Goal: Information Seeking & Learning: Learn about a topic

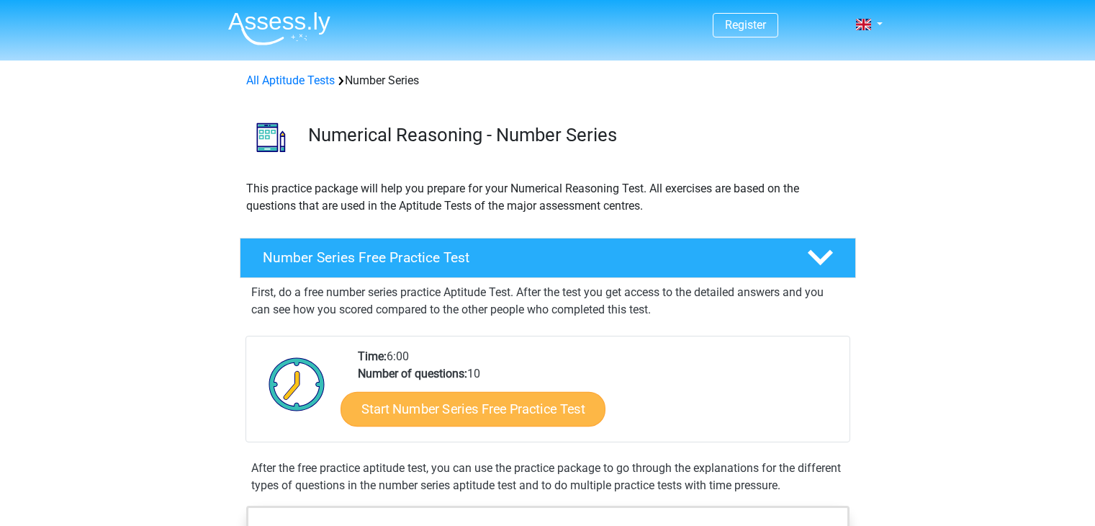
scroll to position [111, 0]
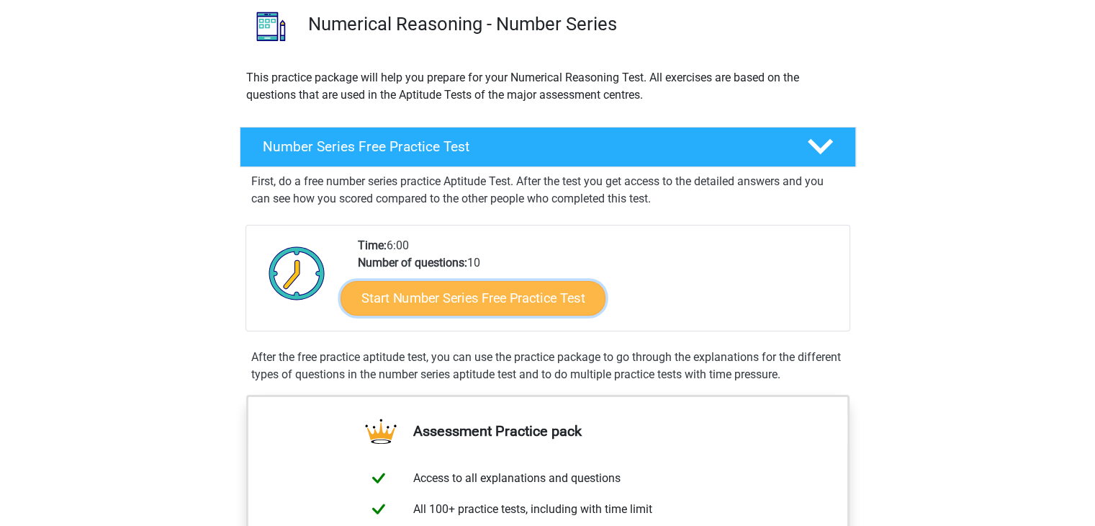
click at [462, 302] on link "Start Number Series Free Practice Test" at bounding box center [473, 297] width 265 height 35
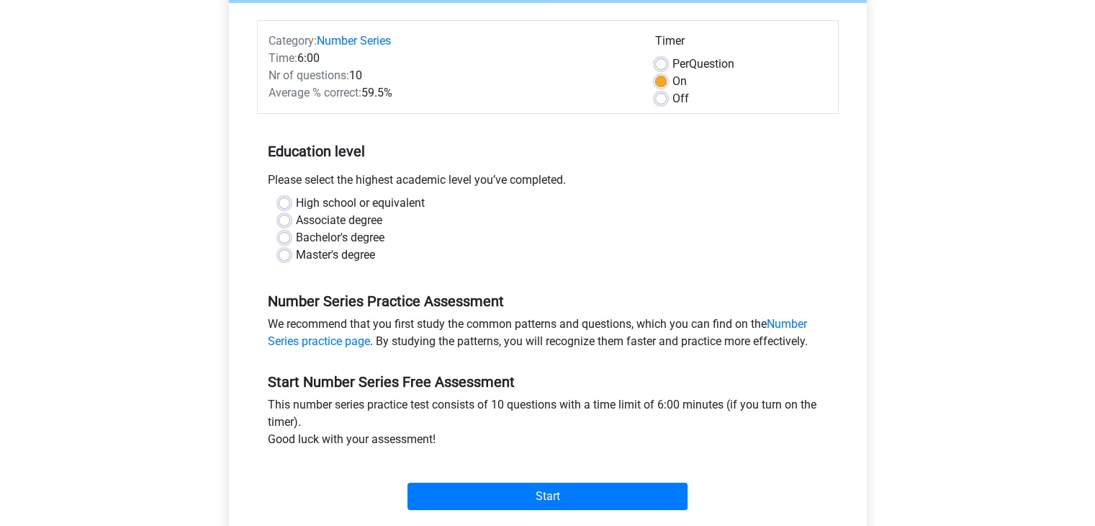
scroll to position [167, 0]
click at [291, 238] on div "Bachelor's degree" at bounding box center [548, 237] width 539 height 17
click at [296, 239] on label "Bachelor's degree" at bounding box center [340, 237] width 89 height 17
click at [287, 239] on input "Bachelor's degree" at bounding box center [285, 236] width 12 height 14
radio input "true"
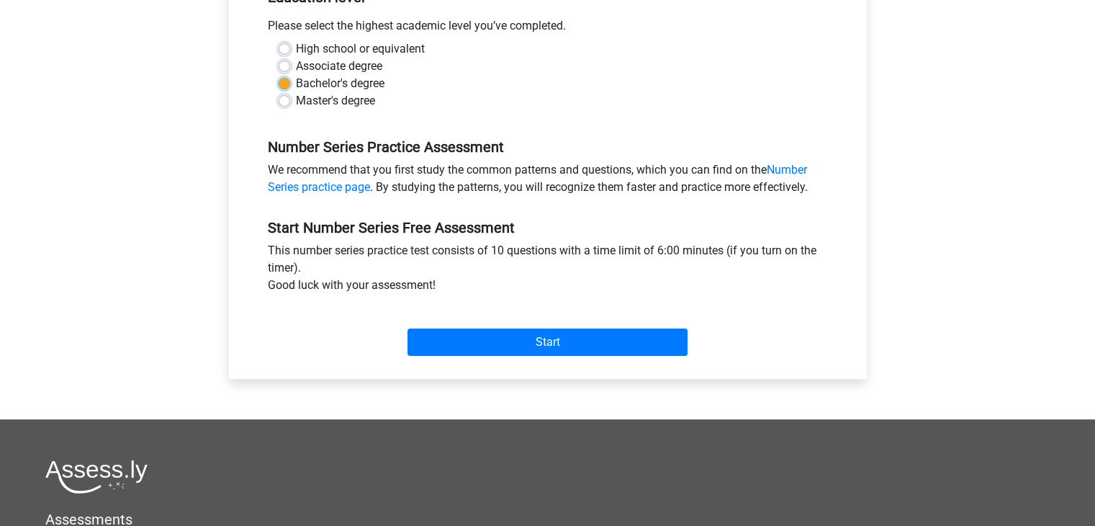
scroll to position [322, 0]
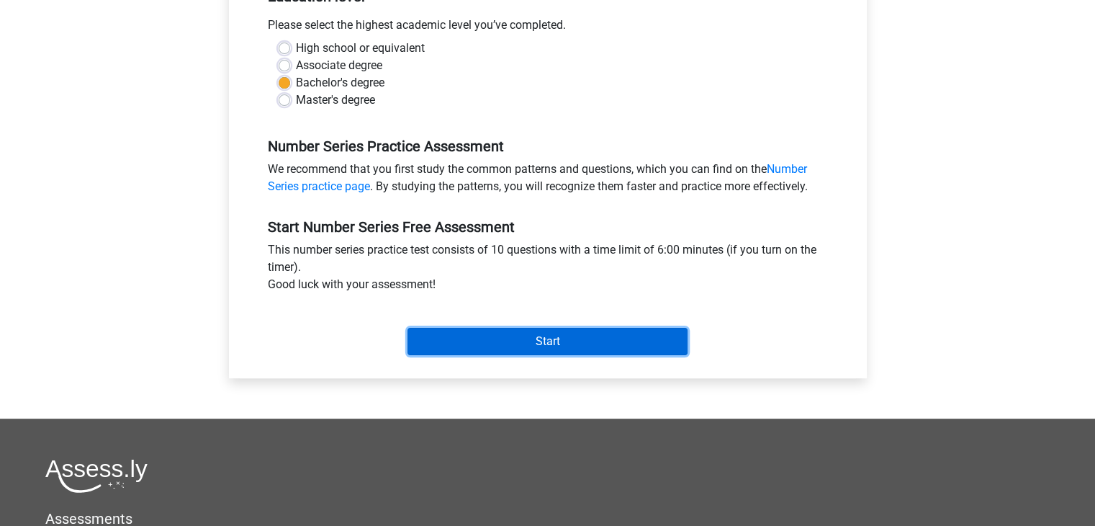
click at [531, 347] on input "Start" at bounding box center [548, 341] width 280 height 27
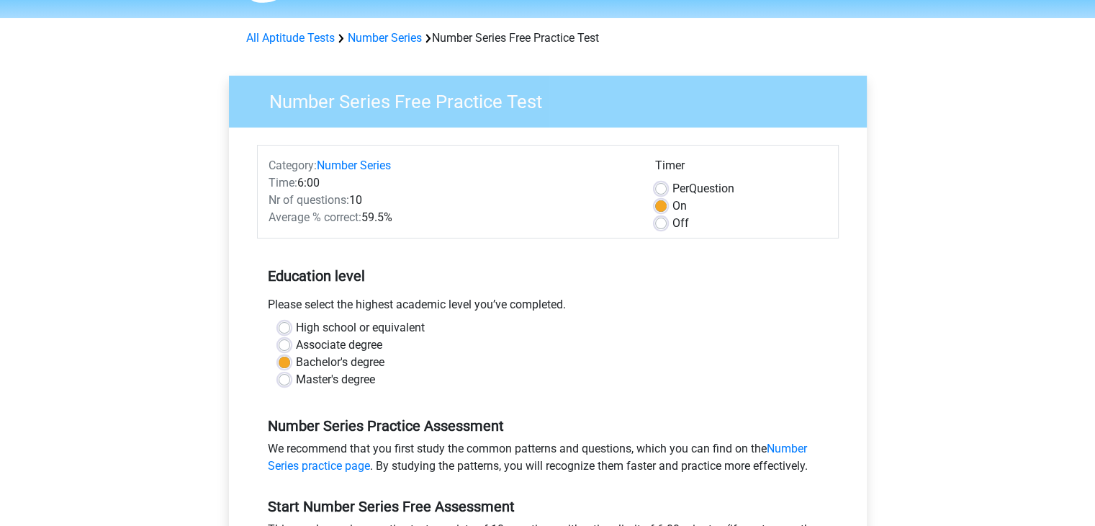
scroll to position [0, 0]
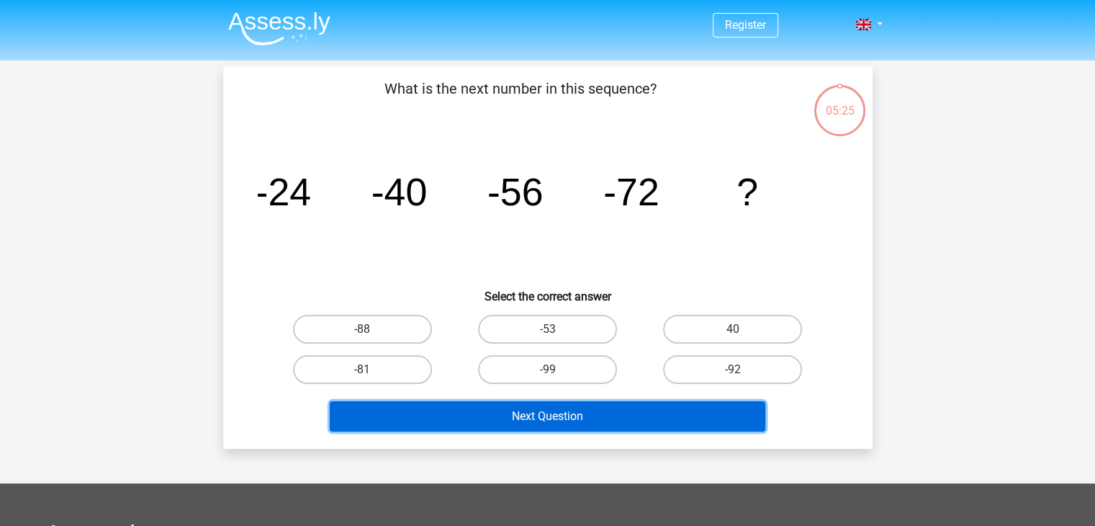
click at [529, 415] on button "Next Question" at bounding box center [548, 416] width 436 height 30
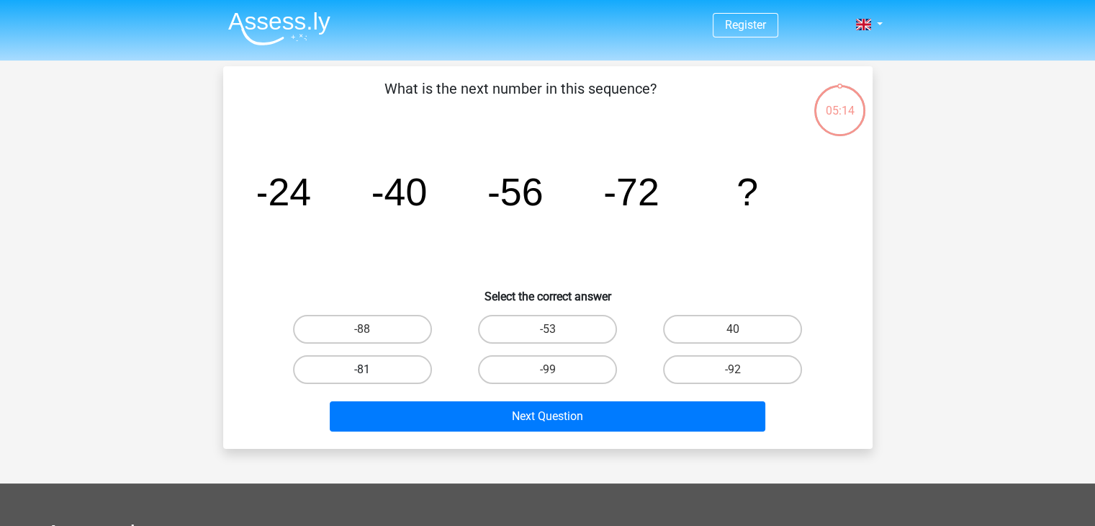
click at [413, 375] on label "-81" at bounding box center [362, 369] width 139 height 29
click at [372, 375] on input "-81" at bounding box center [366, 373] width 9 height 9
radio input "true"
click at [722, 368] on label "-92" at bounding box center [732, 369] width 139 height 29
click at [733, 369] on input "-92" at bounding box center [737, 373] width 9 height 9
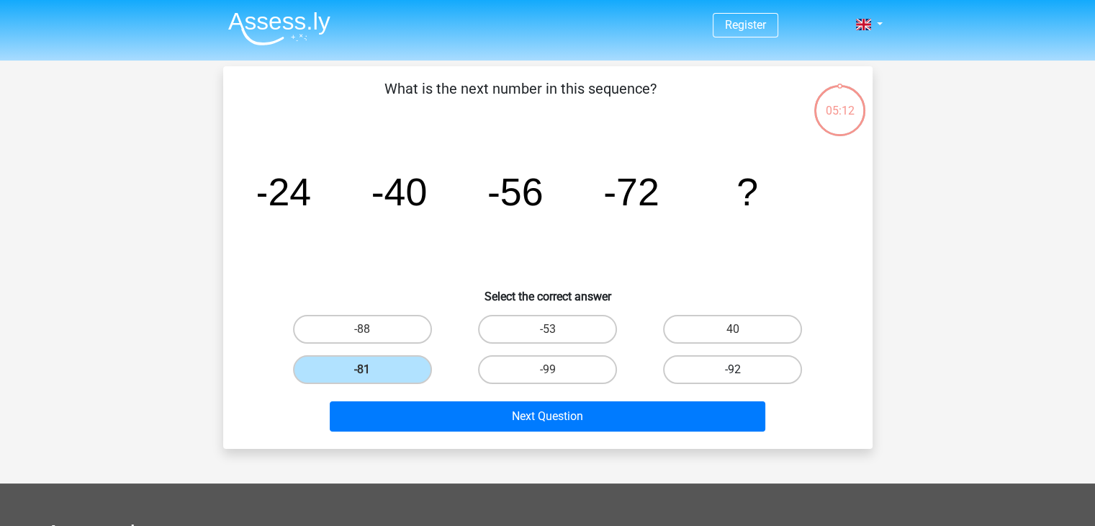
radio input "true"
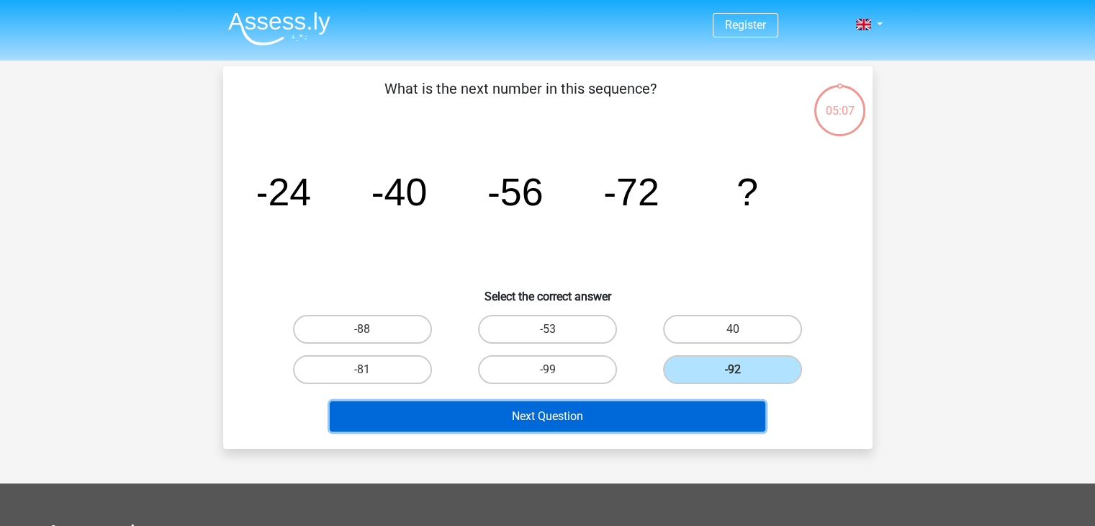
click at [495, 409] on button "Next Question" at bounding box center [548, 416] width 436 height 30
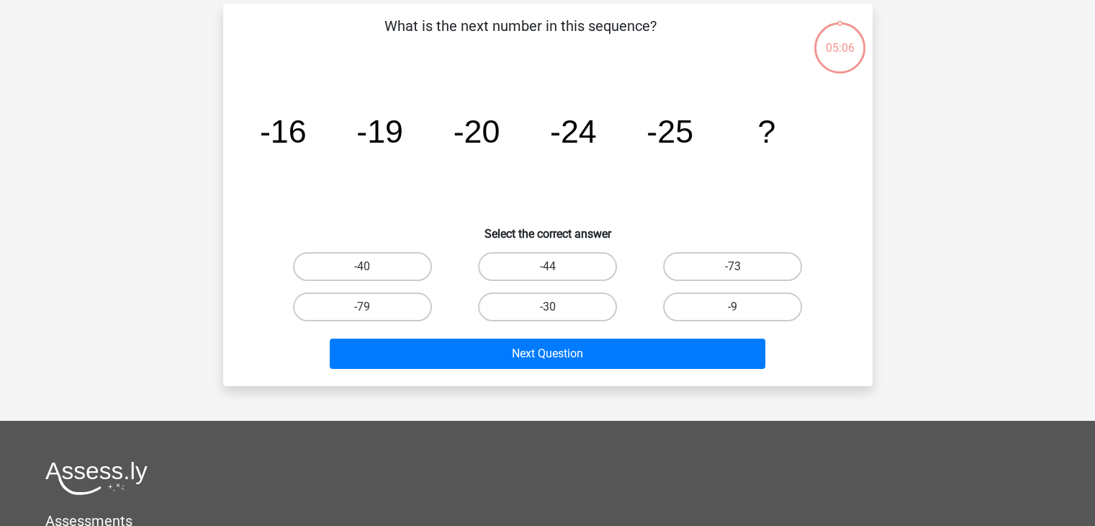
scroll to position [66, 0]
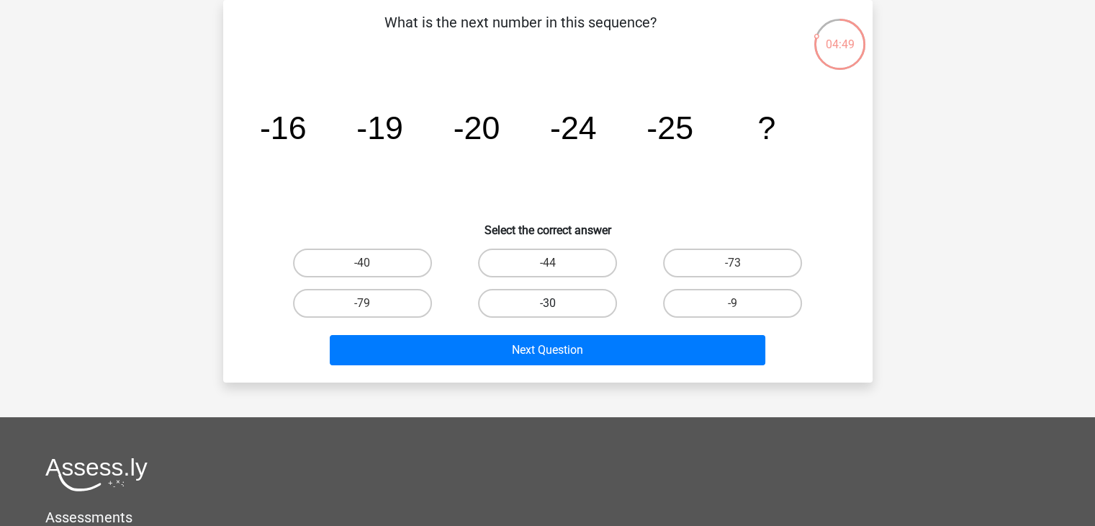
click at [536, 297] on label "-30" at bounding box center [547, 303] width 139 height 29
click at [547, 303] on input "-30" at bounding box center [551, 307] width 9 height 9
radio input "true"
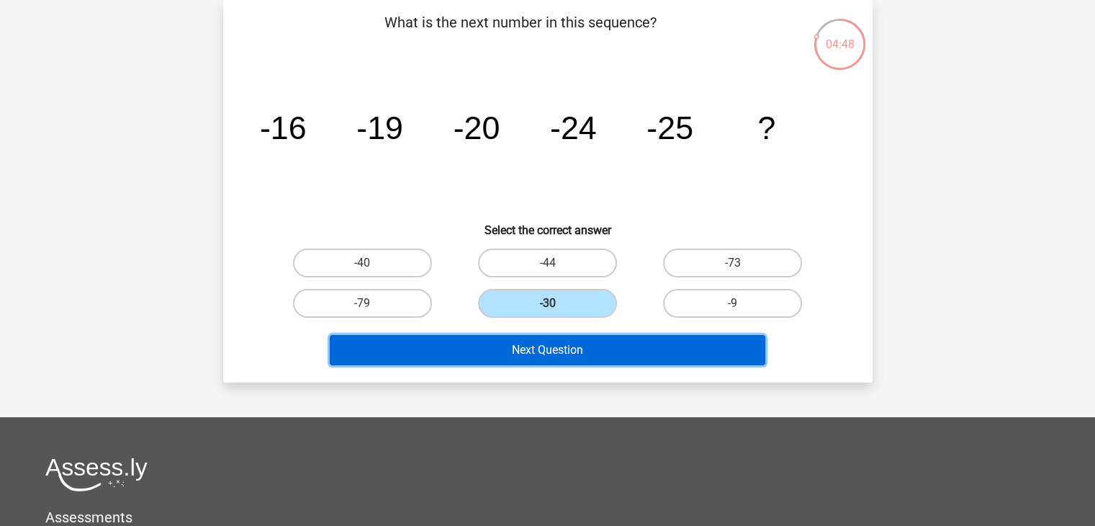
click at [544, 349] on button "Next Question" at bounding box center [548, 350] width 436 height 30
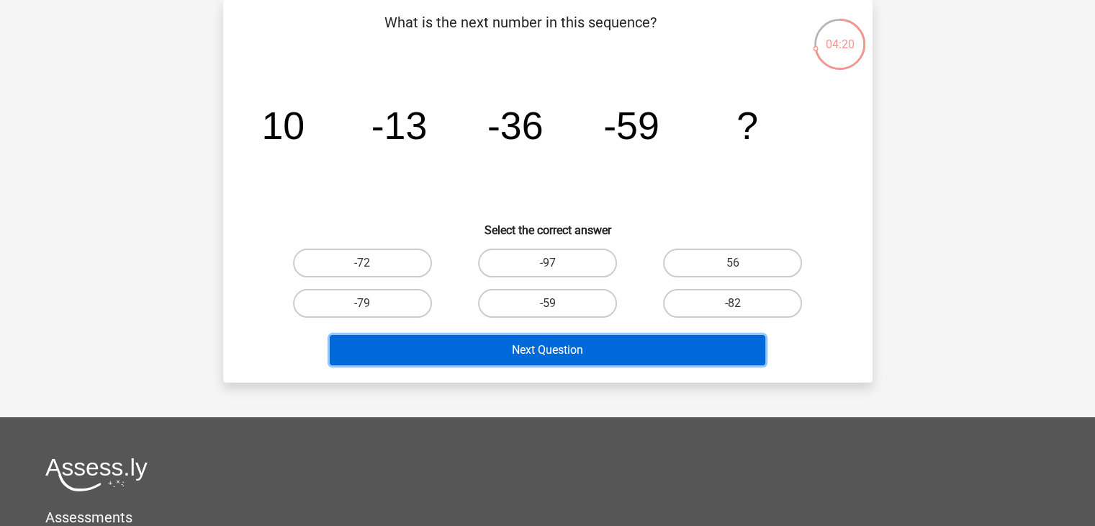
click at [526, 337] on button "Next Question" at bounding box center [548, 350] width 436 height 30
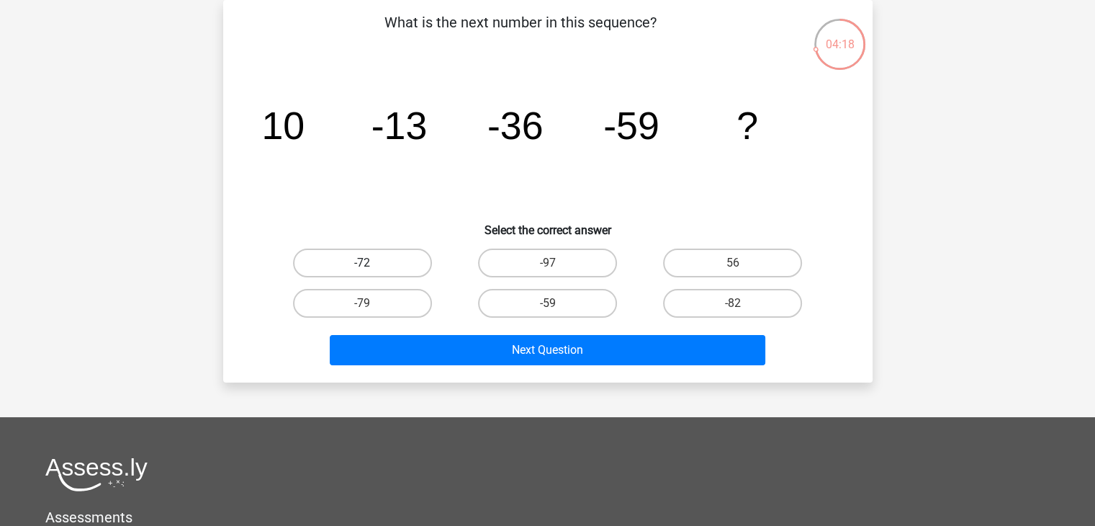
click at [398, 264] on label "-72" at bounding box center [362, 262] width 139 height 29
click at [372, 264] on input "-72" at bounding box center [366, 267] width 9 height 9
radio input "true"
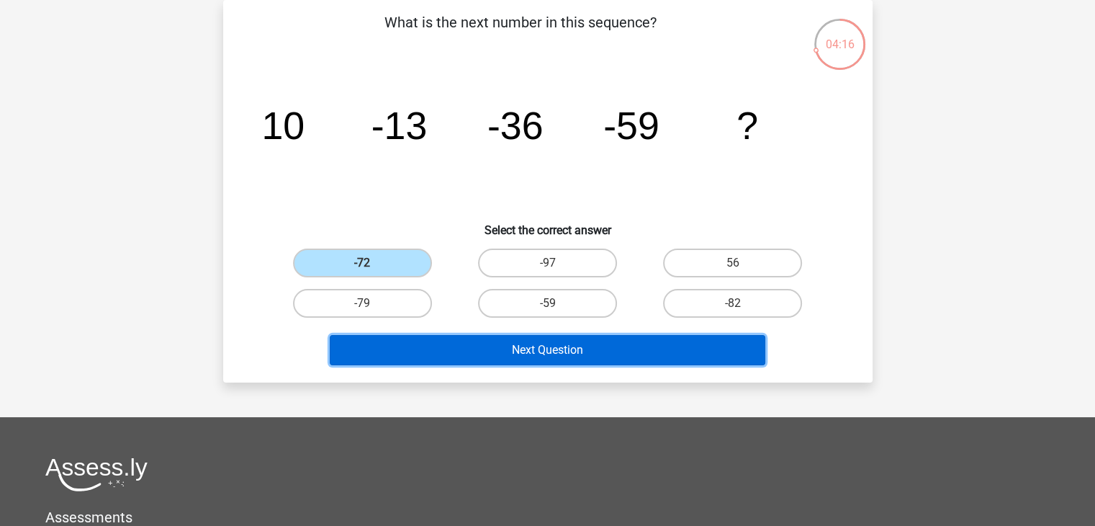
click at [472, 352] on button "Next Question" at bounding box center [548, 350] width 436 height 30
click at [497, 339] on button "Next Question" at bounding box center [548, 350] width 436 height 30
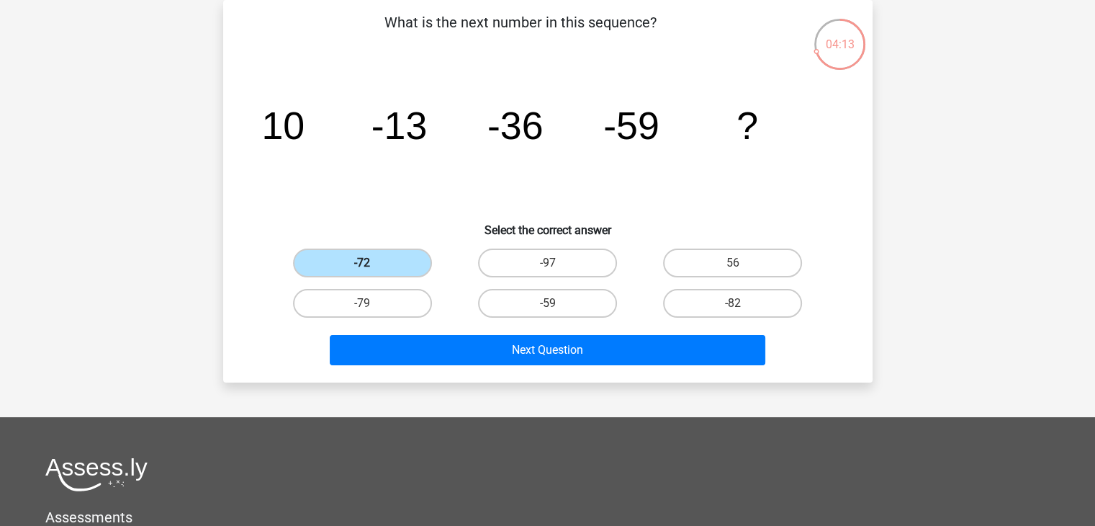
click at [377, 264] on label "-72" at bounding box center [362, 262] width 139 height 29
click at [372, 264] on input "-72" at bounding box center [366, 267] width 9 height 9
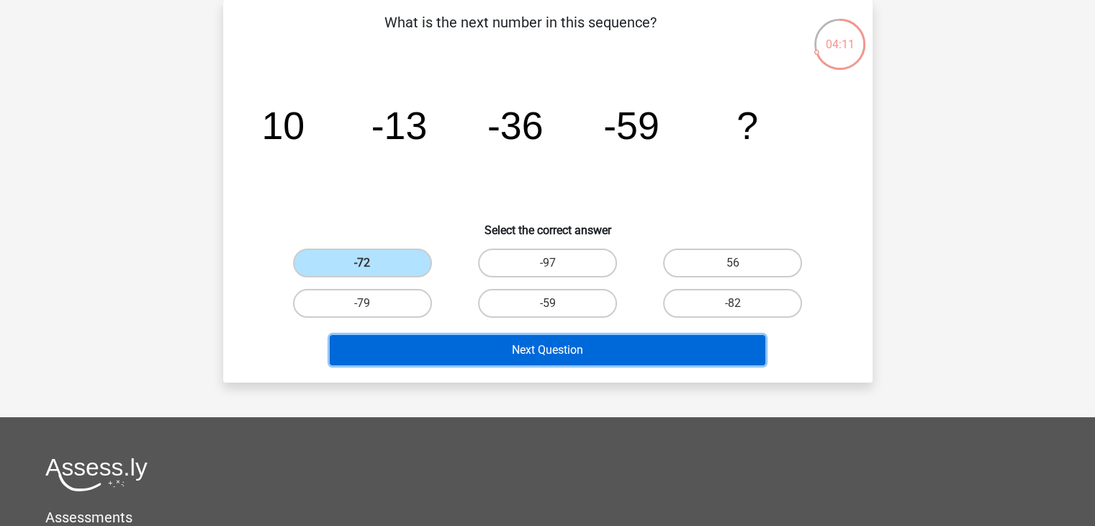
click at [519, 341] on button "Next Question" at bounding box center [548, 350] width 436 height 30
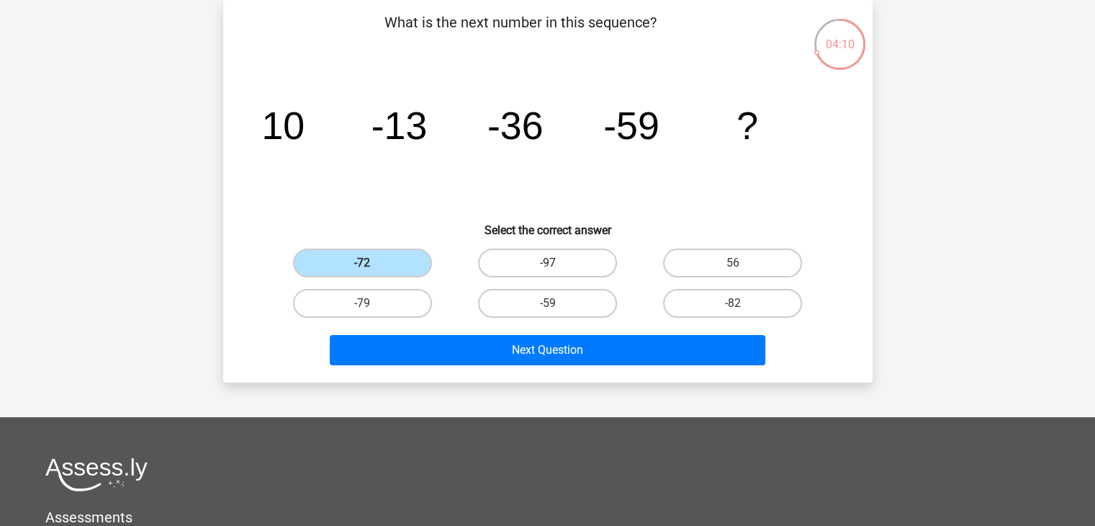
click at [521, 273] on label "-97" at bounding box center [547, 262] width 139 height 29
click at [547, 272] on input "-97" at bounding box center [551, 267] width 9 height 9
radio input "true"
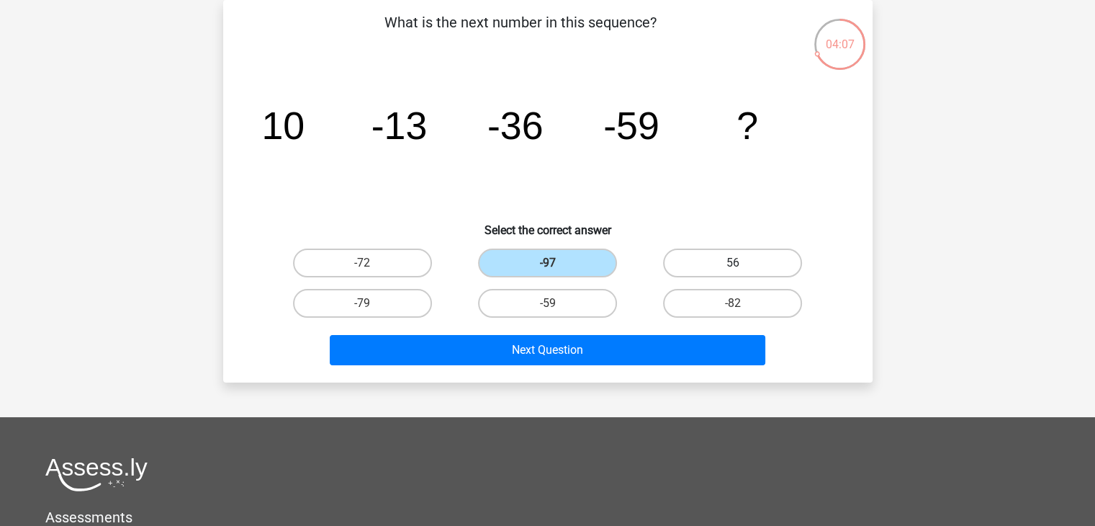
click at [696, 264] on label "56" at bounding box center [732, 262] width 139 height 29
click at [733, 264] on input "56" at bounding box center [737, 267] width 9 height 9
radio input "true"
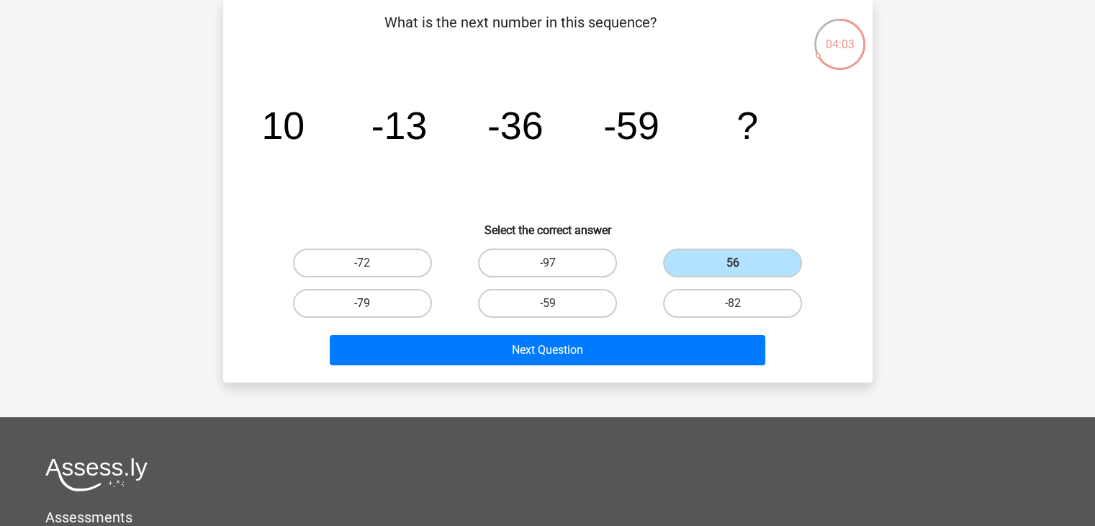
click at [400, 299] on label "-79" at bounding box center [362, 303] width 139 height 29
click at [372, 303] on input "-79" at bounding box center [366, 307] width 9 height 9
radio input "true"
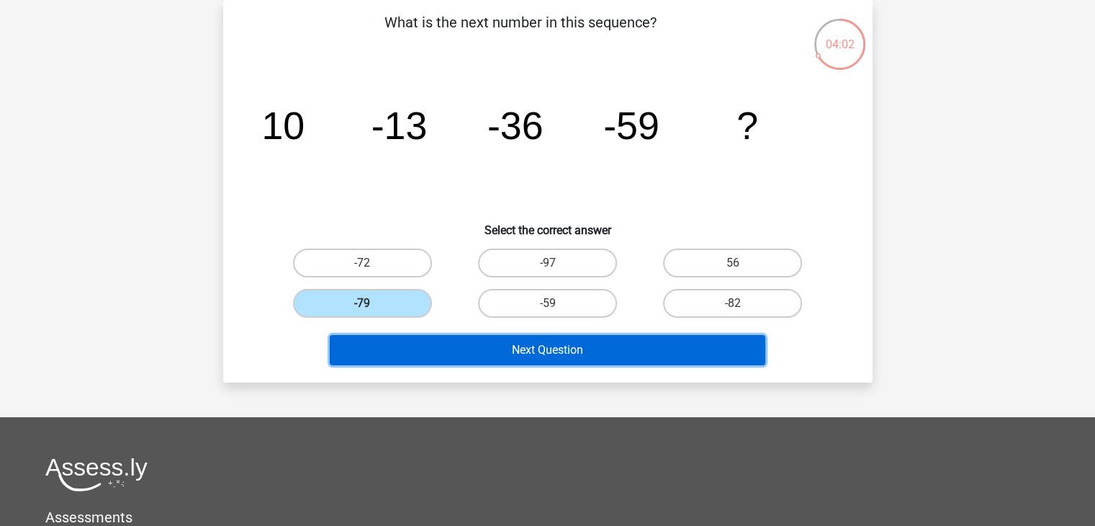
click at [556, 355] on button "Next Question" at bounding box center [548, 350] width 436 height 30
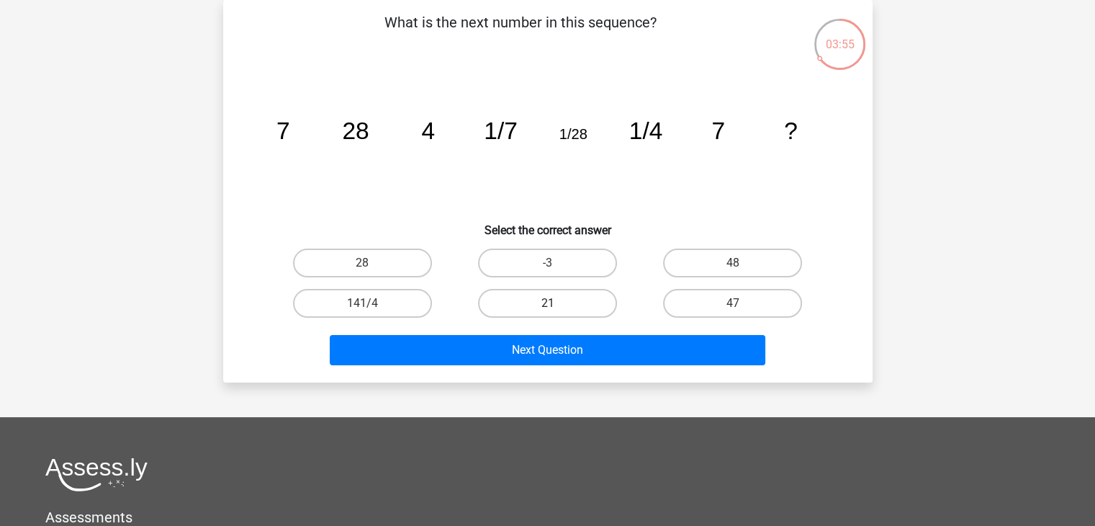
click at [503, 312] on label "21" at bounding box center [547, 303] width 139 height 29
click at [547, 312] on input "21" at bounding box center [551, 307] width 9 height 9
radio input "true"
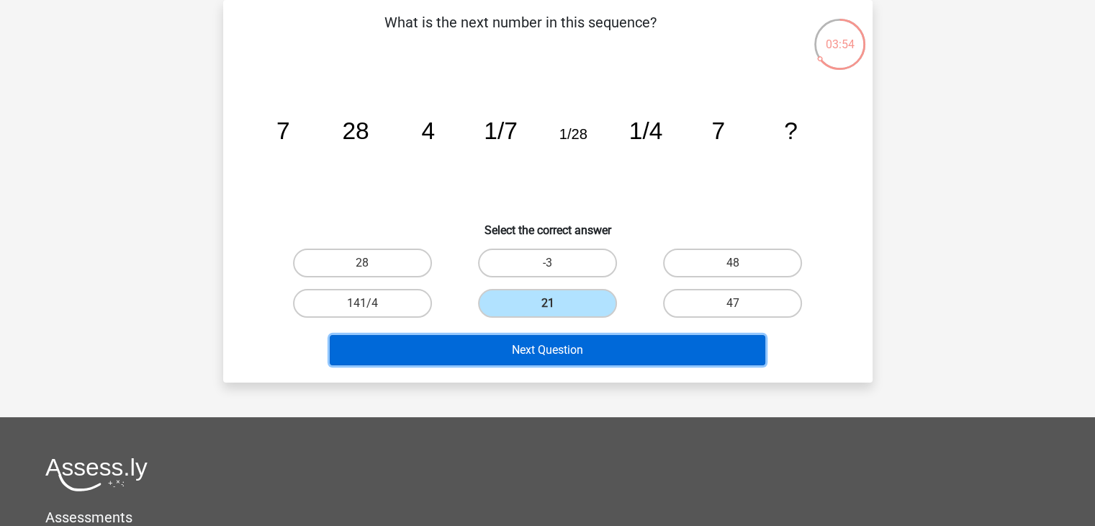
click at [510, 355] on button "Next Question" at bounding box center [548, 350] width 436 height 30
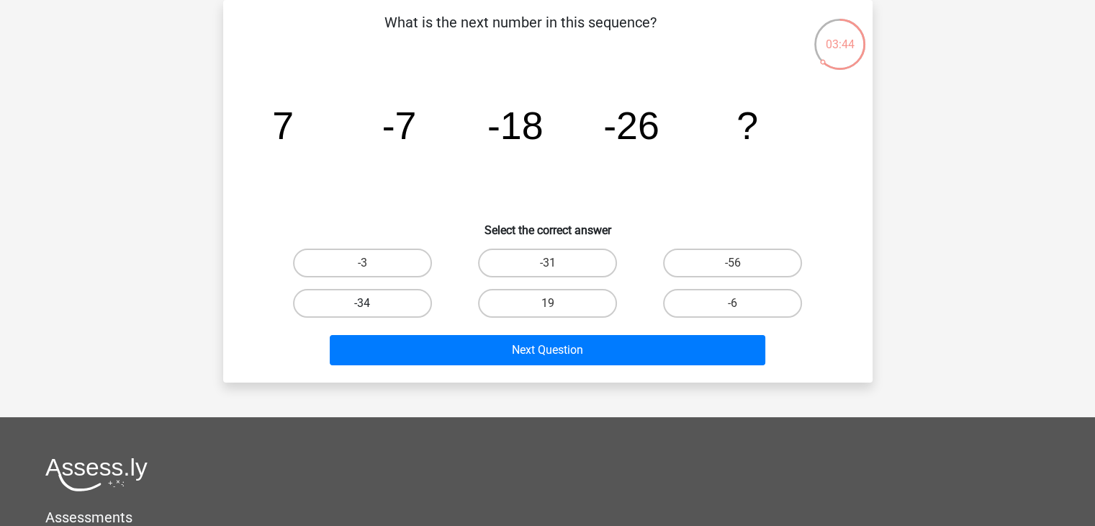
click at [404, 315] on label "-34" at bounding box center [362, 303] width 139 height 29
click at [372, 313] on input "-34" at bounding box center [366, 307] width 9 height 9
radio input "true"
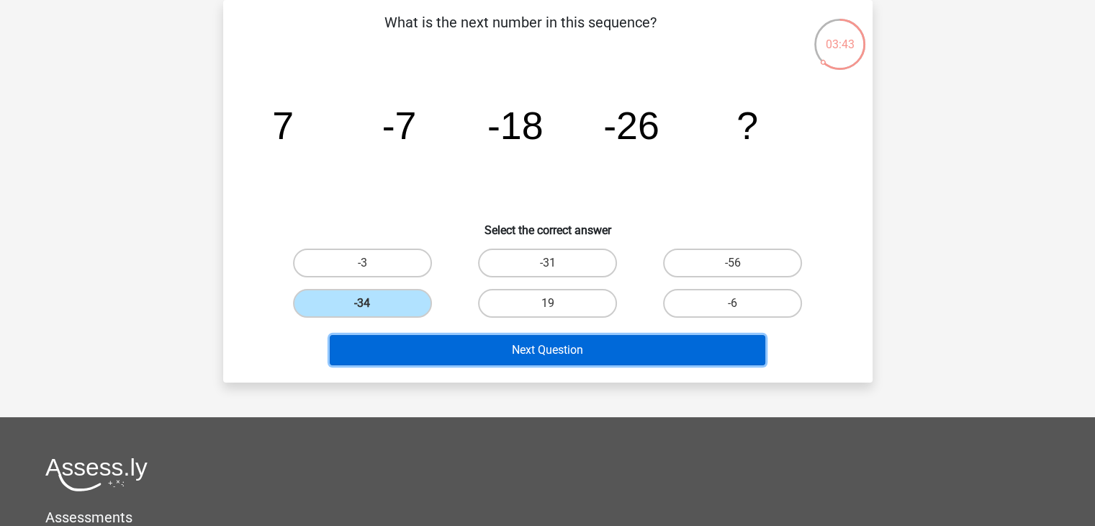
click at [503, 361] on button "Next Question" at bounding box center [548, 350] width 436 height 30
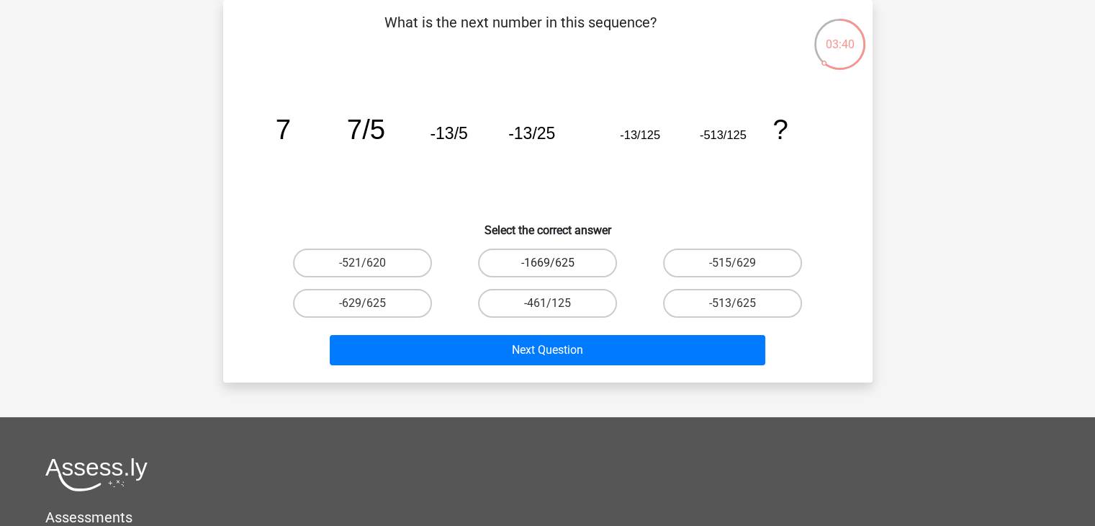
click at [515, 276] on label "-1669/625" at bounding box center [547, 262] width 139 height 29
click at [547, 272] on input "-1669/625" at bounding box center [551, 267] width 9 height 9
radio input "true"
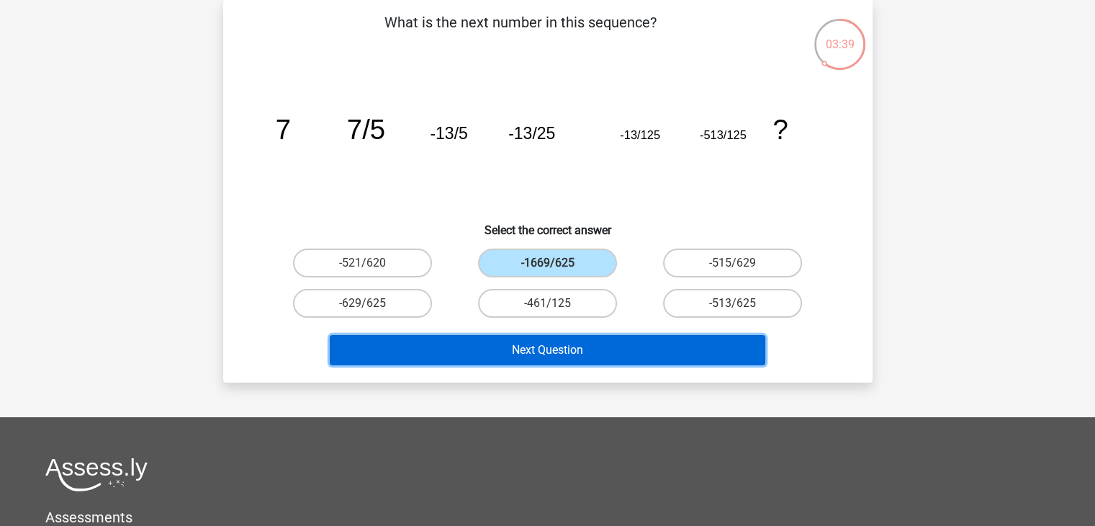
click at [504, 346] on button "Next Question" at bounding box center [548, 350] width 436 height 30
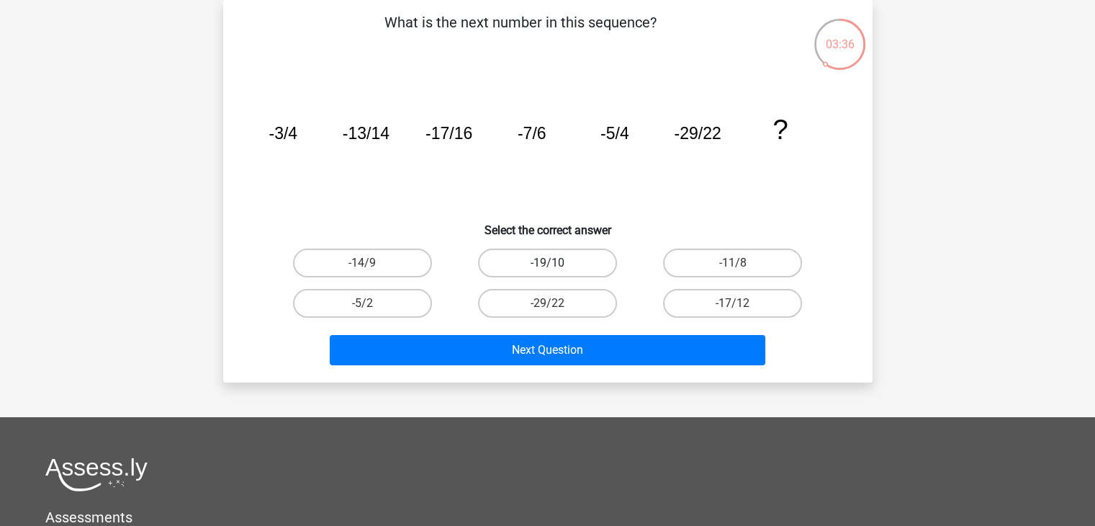
click at [509, 252] on label "-19/10" at bounding box center [547, 262] width 139 height 29
click at [547, 263] on input "-19/10" at bounding box center [551, 267] width 9 height 9
radio input "true"
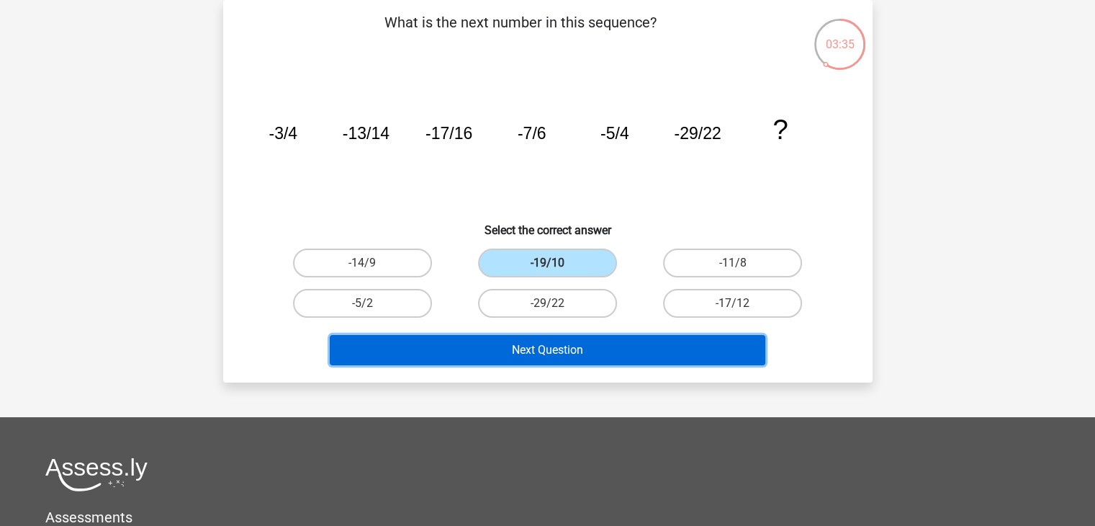
click at [513, 344] on button "Next Question" at bounding box center [548, 350] width 436 height 30
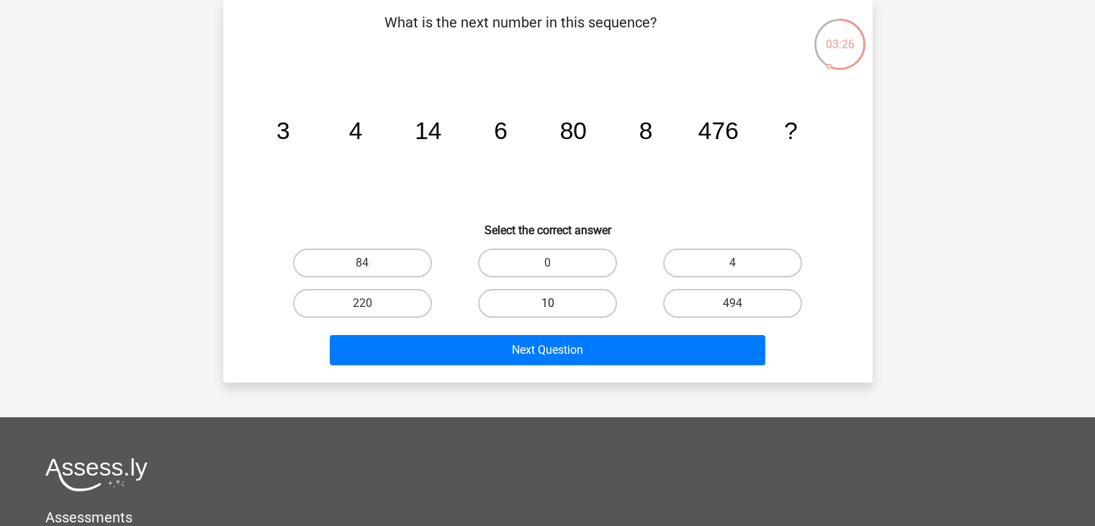
click at [542, 296] on label "10" at bounding box center [547, 303] width 139 height 29
click at [547, 303] on input "10" at bounding box center [551, 307] width 9 height 9
radio input "true"
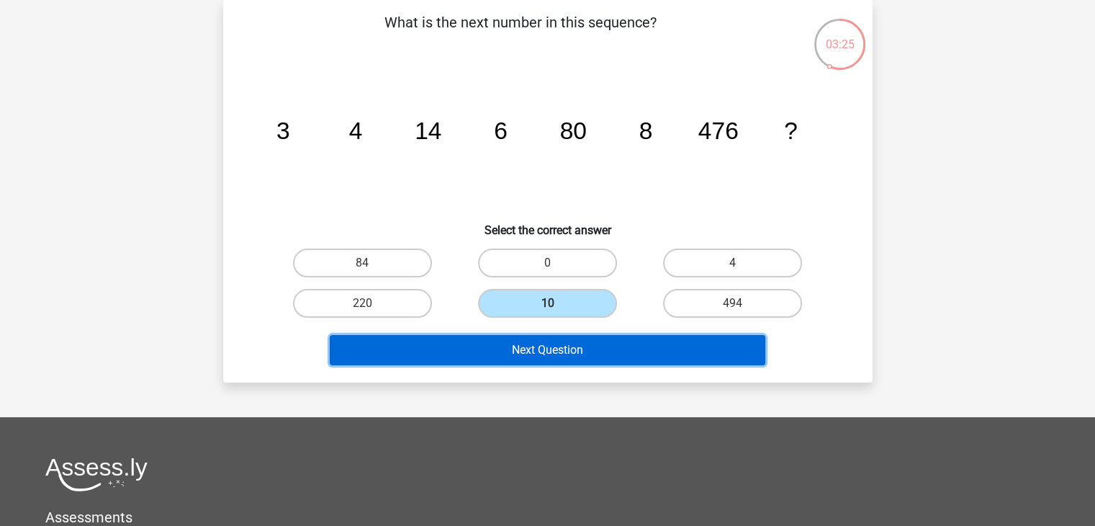
click at [547, 346] on button "Next Question" at bounding box center [548, 350] width 436 height 30
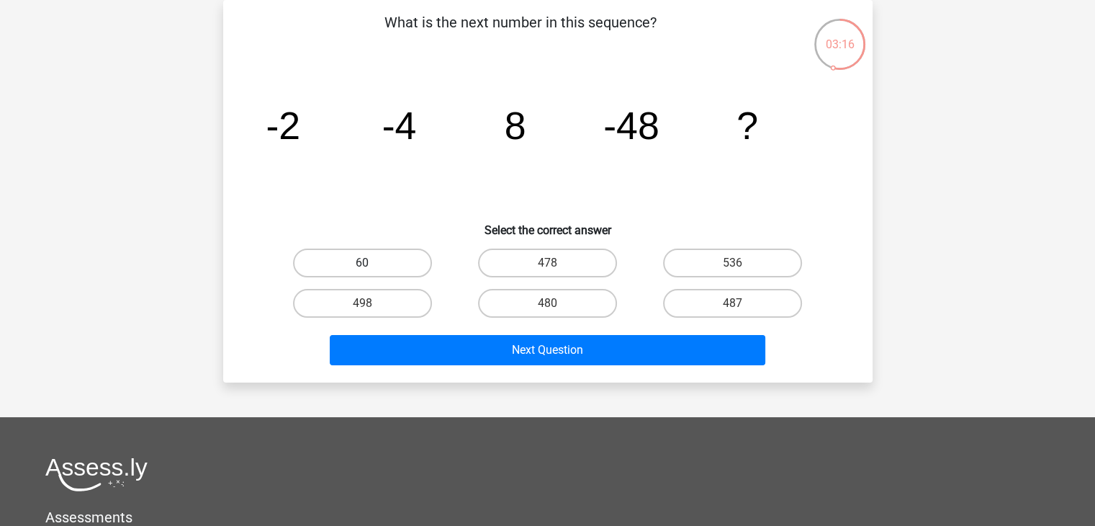
click at [408, 259] on label "60" at bounding box center [362, 262] width 139 height 29
click at [372, 263] on input "60" at bounding box center [366, 267] width 9 height 9
radio input "true"
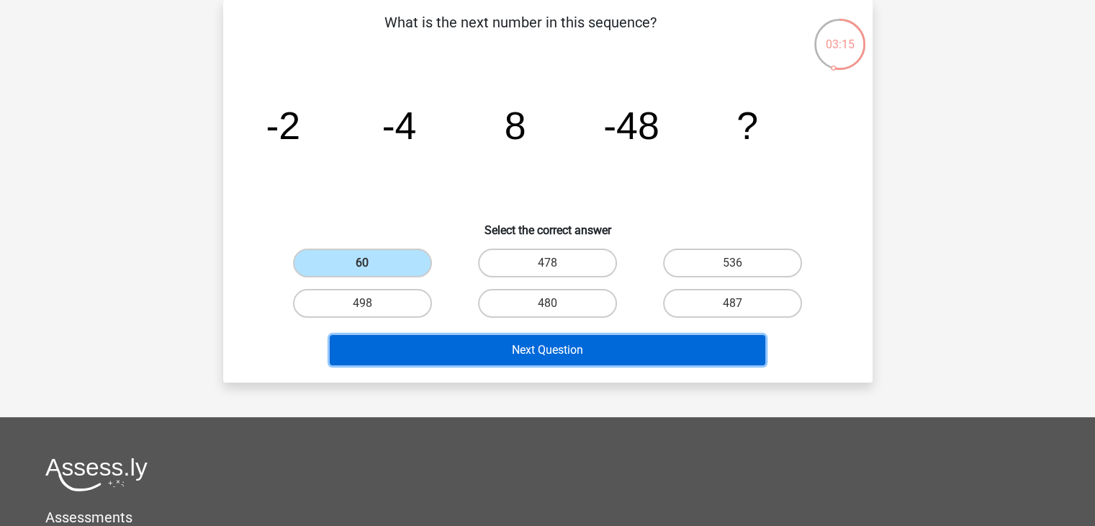
click at [550, 346] on button "Next Question" at bounding box center [548, 350] width 436 height 30
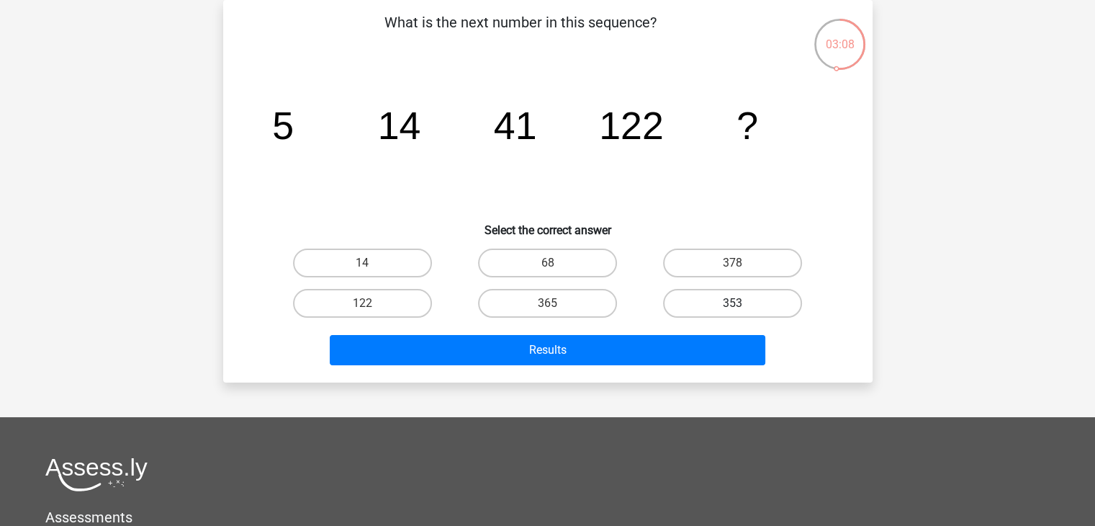
click at [709, 312] on label "353" at bounding box center [732, 303] width 139 height 29
click at [733, 312] on input "353" at bounding box center [737, 307] width 9 height 9
radio input "true"
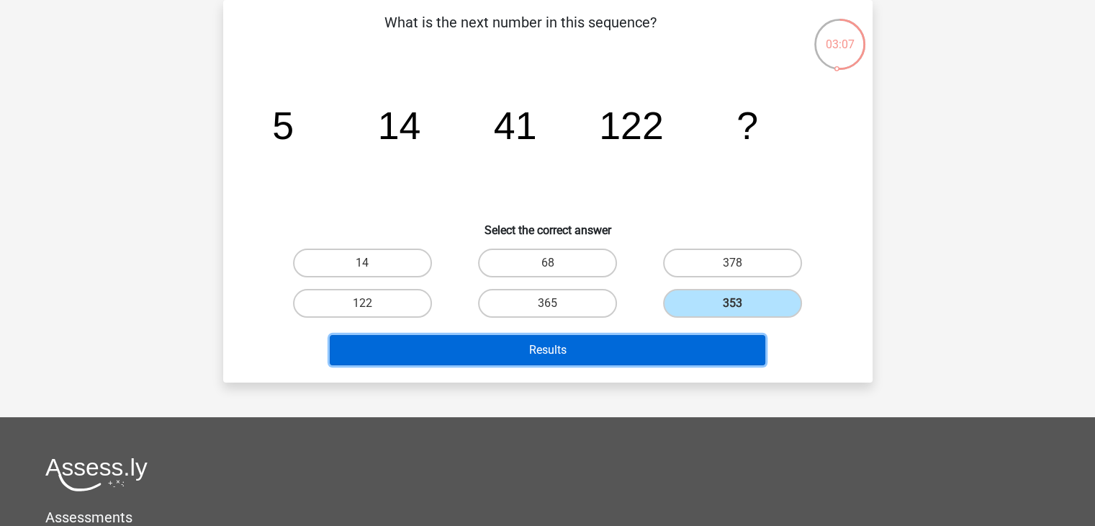
click at [617, 348] on button "Results" at bounding box center [548, 350] width 436 height 30
